Goal: Task Accomplishment & Management: Use online tool/utility

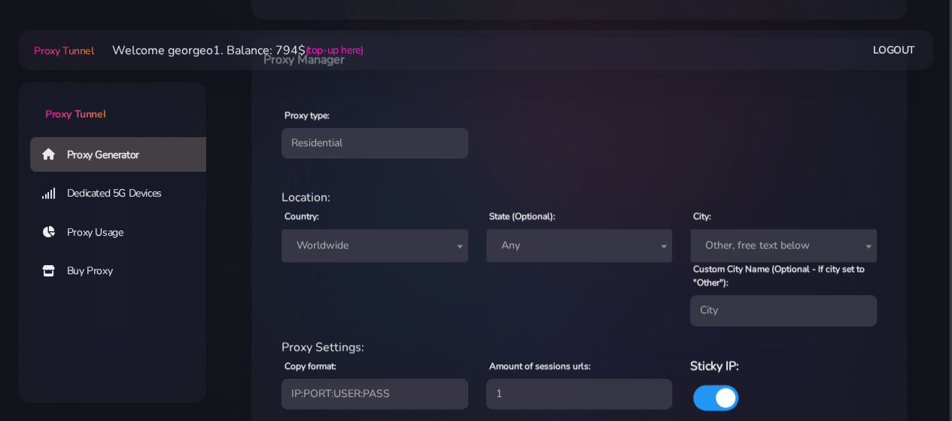
scroll to position [555, 0]
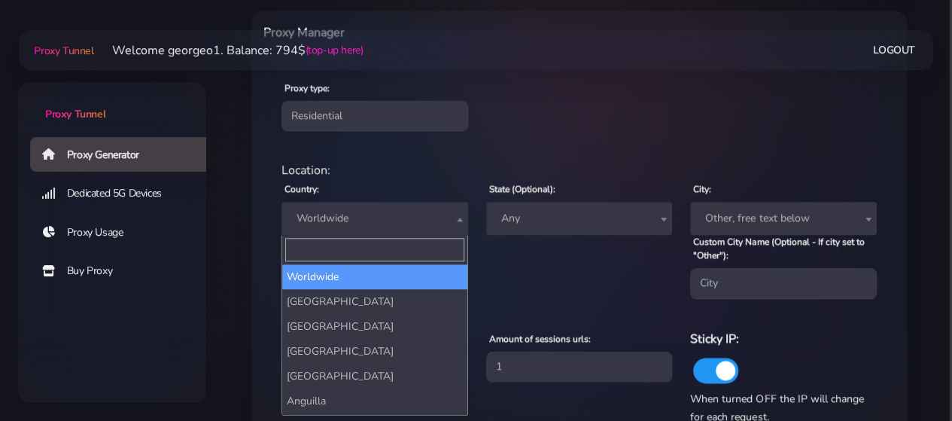
click at [399, 221] on span "Worldwide" at bounding box center [375, 218] width 169 height 21
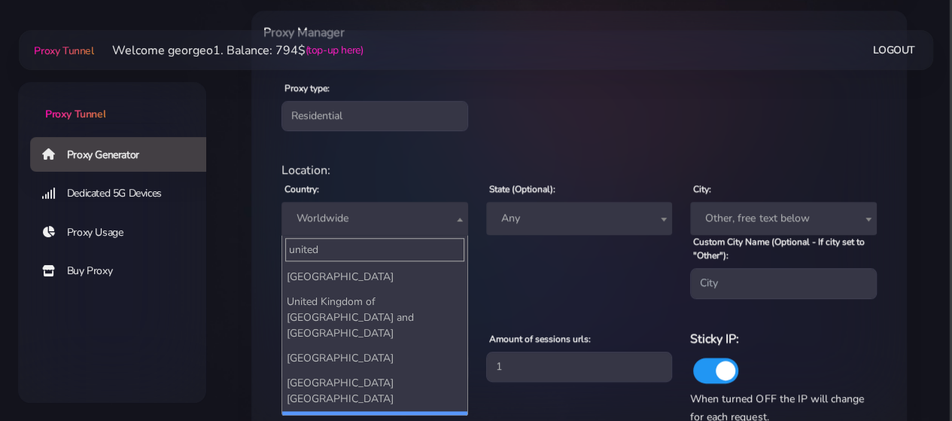
type input "united"
select select "US"
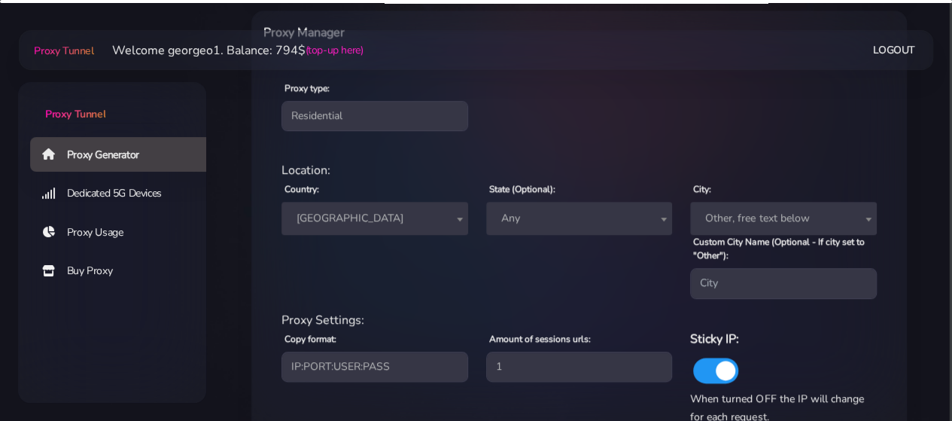
scroll to position [656, 0]
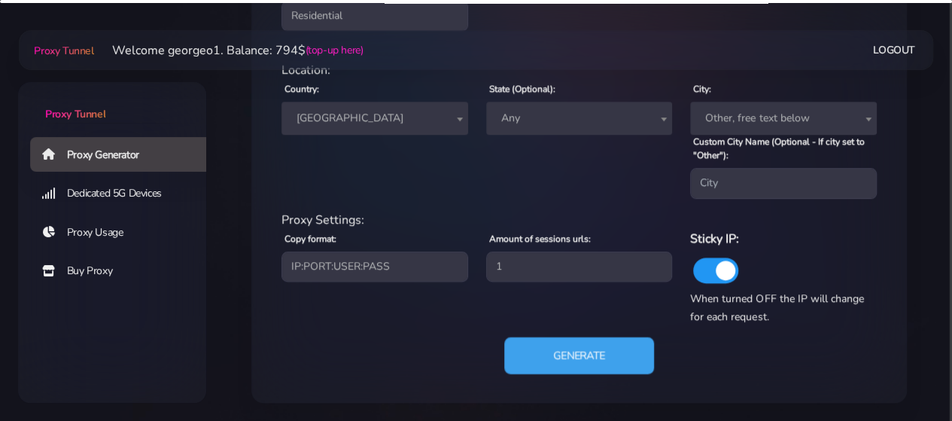
click at [570, 356] on button "Generate" at bounding box center [579, 354] width 150 height 37
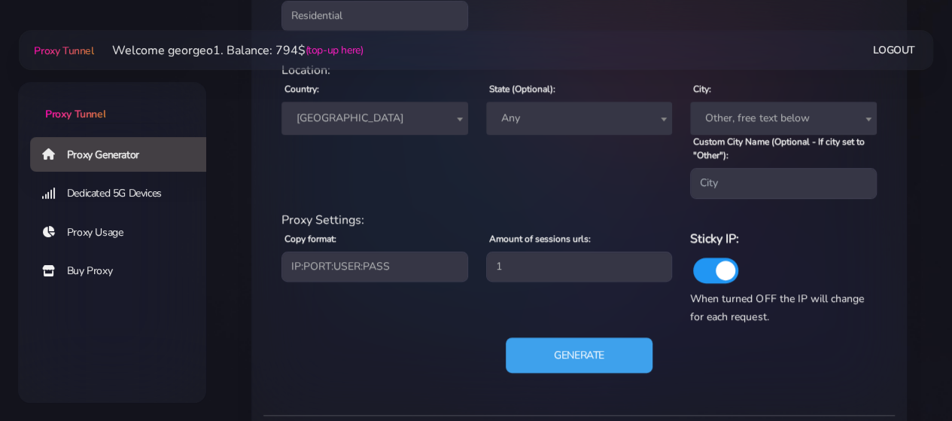
scroll to position [891, 0]
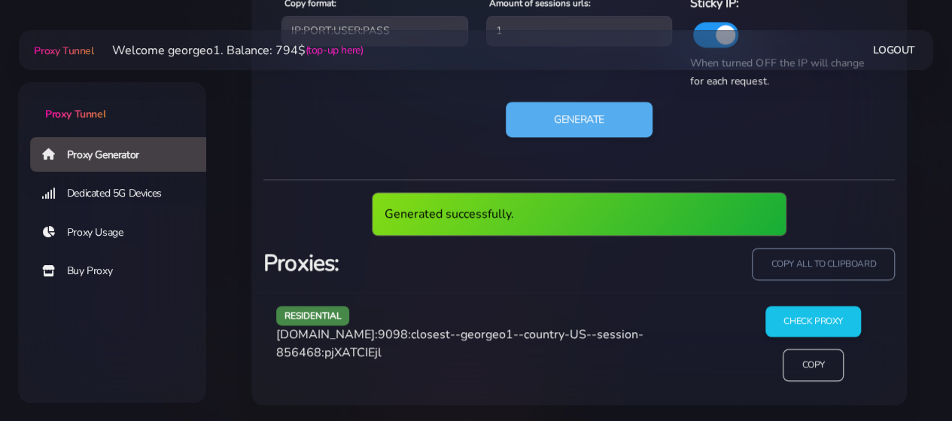
click at [370, 335] on span "[DOMAIN_NAME]:9098:closest--georgeo1--country-US--session-856468:pjXATCIEjl" at bounding box center [459, 343] width 367 height 35
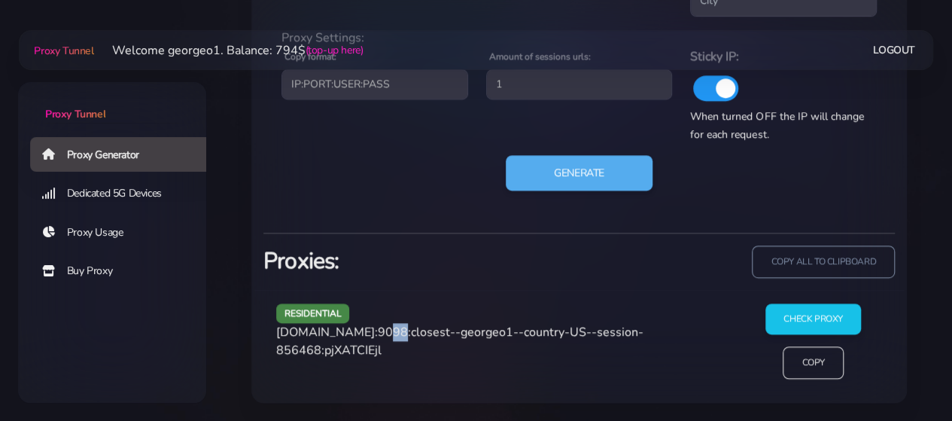
scroll to position [836, 0]
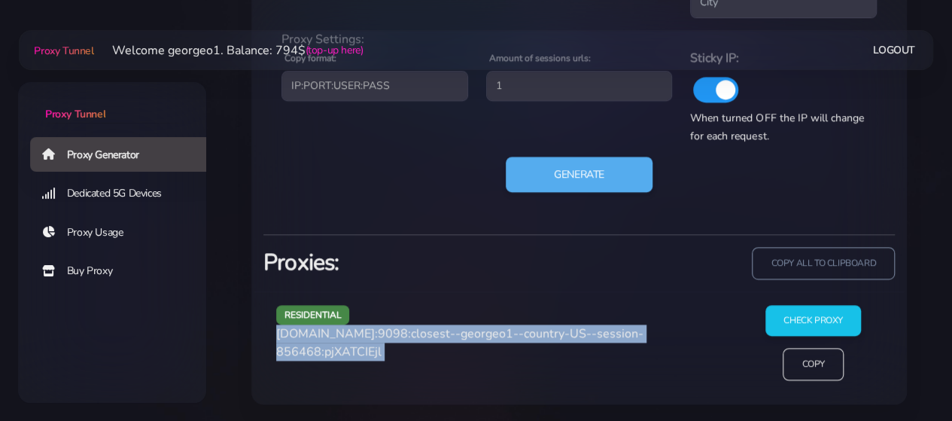
click at [370, 335] on span "[DOMAIN_NAME]:9098:closest--georgeo1--country-US--session-856468:pjXATCIEjl" at bounding box center [459, 342] width 367 height 35
copy div "[DOMAIN_NAME]:9098:closest--georgeo1--country-US--session-856468:pjXATCIEjl"
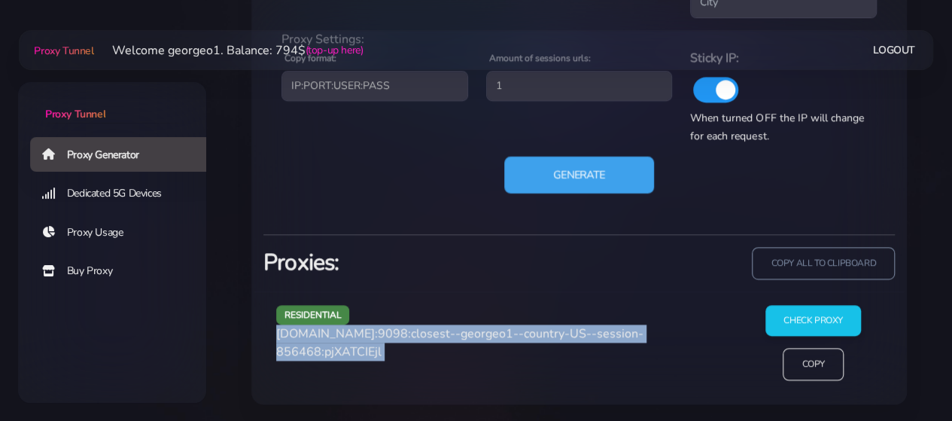
click at [573, 175] on button "Generate" at bounding box center [579, 174] width 150 height 37
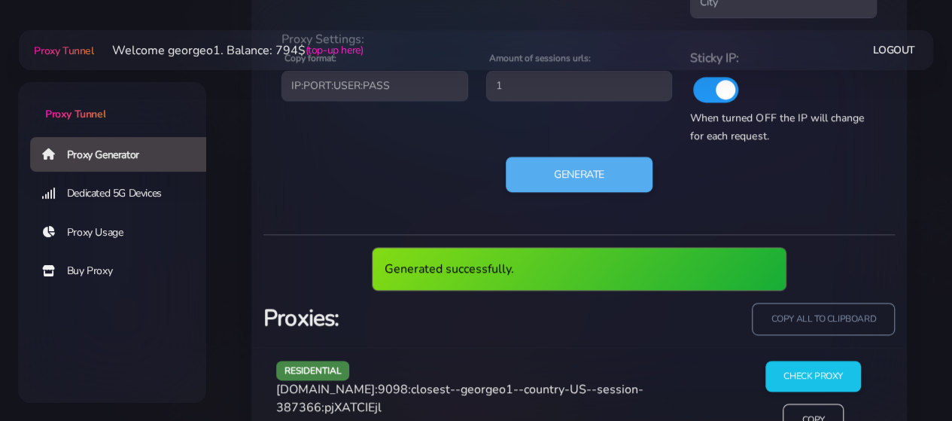
click at [342, 391] on span "[DOMAIN_NAME]:9098:closest--georgeo1--country-US--session-387366:pjXATCIEjl" at bounding box center [459, 398] width 367 height 35
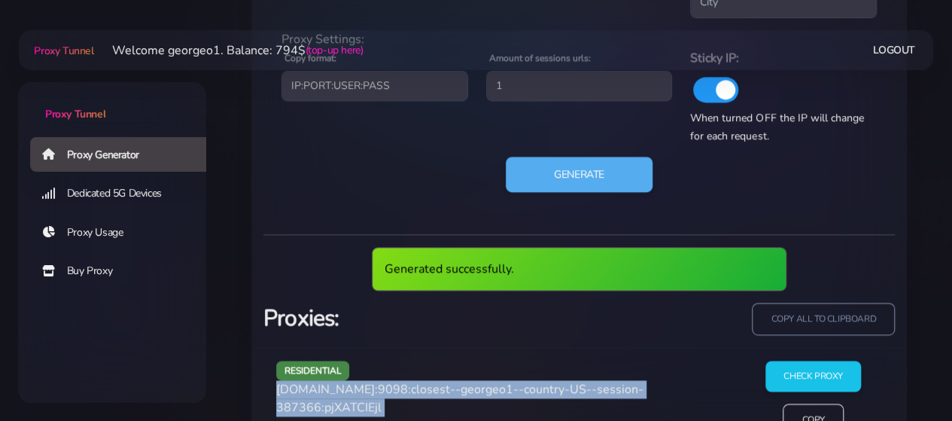
click at [342, 391] on span "[DOMAIN_NAME]:9098:closest--georgeo1--country-US--session-387366:pjXATCIEjl" at bounding box center [459, 398] width 367 height 35
copy div "[DOMAIN_NAME]:9098:closest--georgeo1--country-US--session-387366:pjXATCIEjl"
